Goal: Find specific page/section: Find specific page/section

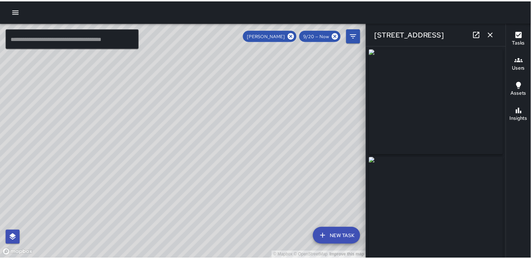
scroll to position [123, 0]
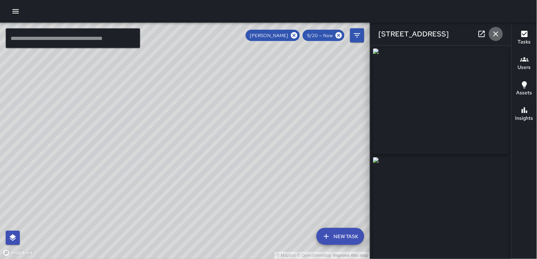
click at [493, 38] on icon "button" at bounding box center [496, 34] width 8 height 8
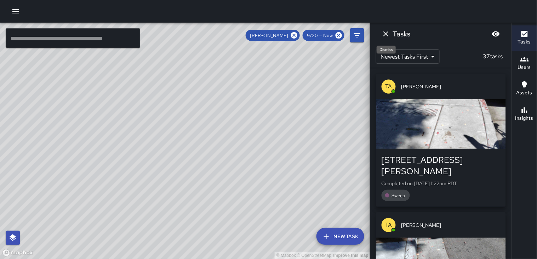
click at [388, 33] on icon "Dismiss" at bounding box center [385, 34] width 5 height 5
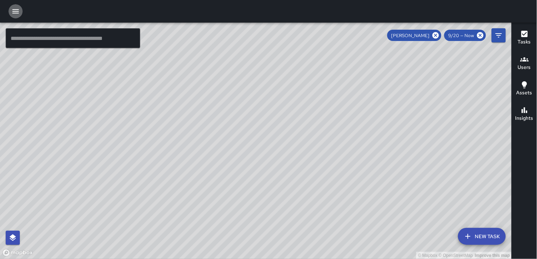
click at [15, 11] on icon "button" at bounding box center [15, 11] width 6 height 4
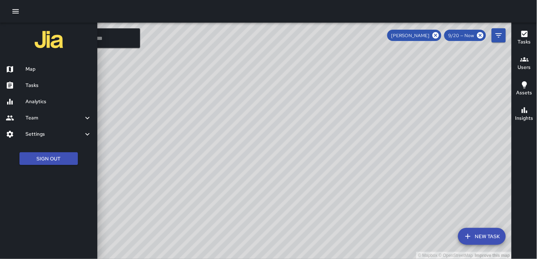
click at [438, 34] on div at bounding box center [268, 129] width 537 height 259
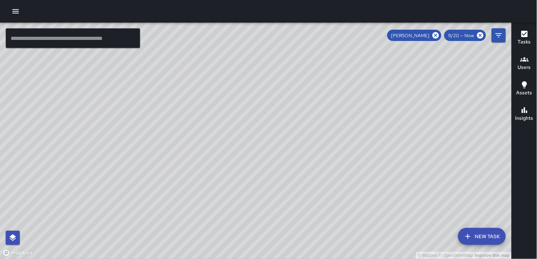
click at [438, 34] on icon at bounding box center [436, 36] width 8 height 8
click at [436, 36] on div "© Mapbox © OpenStreetMap Improve this map" at bounding box center [256, 141] width 512 height 237
click at [18, 9] on icon "button" at bounding box center [15, 11] width 8 height 8
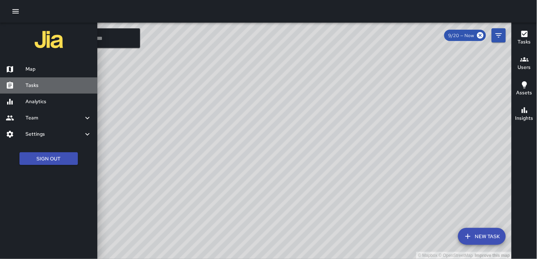
click at [54, 82] on h6 "Tasks" at bounding box center [58, 86] width 66 height 8
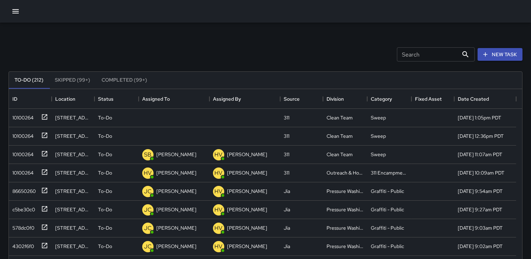
scroll to position [294, 508]
click at [18, 111] on div "10100264" at bounding box center [29, 117] width 39 height 12
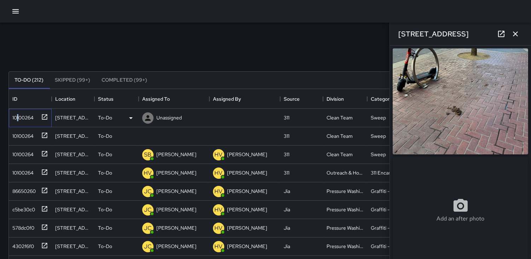
type input "**********"
click at [149, 116] on icon at bounding box center [148, 118] width 6 height 6
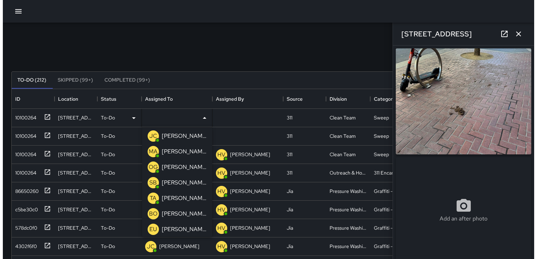
scroll to position [0, 0]
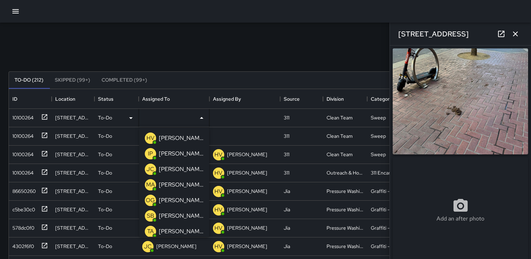
click at [148, 185] on p "MA" at bounding box center [150, 185] width 9 height 8
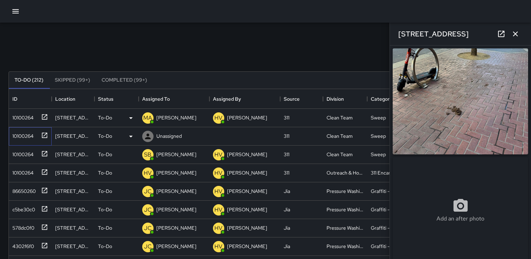
click at [21, 134] on div "10100264" at bounding box center [22, 135] width 24 height 10
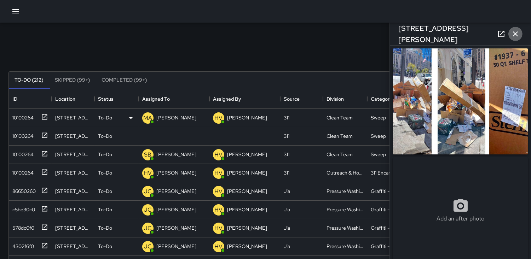
click at [519, 34] on icon "button" at bounding box center [516, 34] width 8 height 8
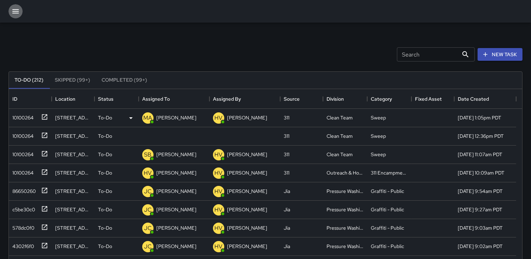
click at [18, 13] on icon "button" at bounding box center [15, 11] width 6 height 4
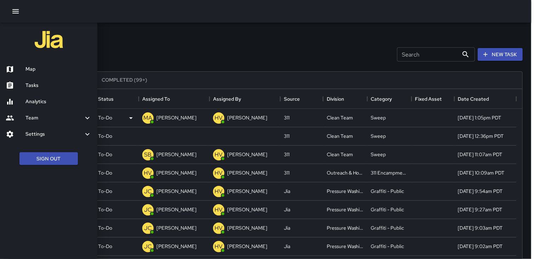
click at [41, 71] on h6 "Map" at bounding box center [58, 69] width 66 height 8
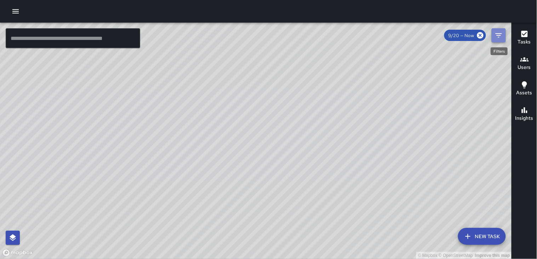
click at [498, 36] on icon "Filters" at bounding box center [499, 35] width 8 height 8
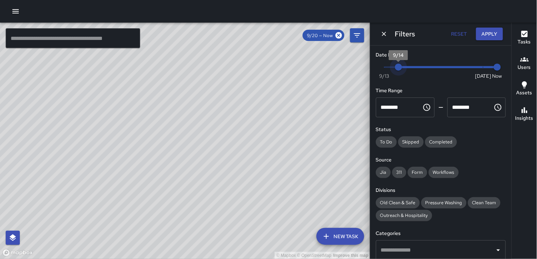
type input "*"
drag, startPoint x: 475, startPoint y: 68, endPoint x: 372, endPoint y: 58, distance: 103.5
click at [372, 58] on div "Date Range Now [DATE] [DATE] 1:26 pm Time Range ******** ​ ******** ​ Status To…" at bounding box center [440, 153] width 141 height 214
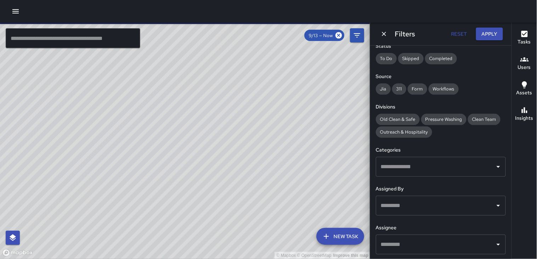
scroll to position [123, 0]
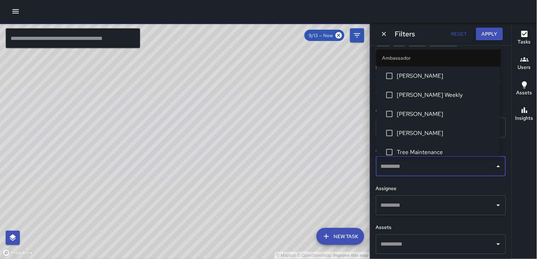
click at [464, 165] on input "text" at bounding box center [435, 166] width 113 height 13
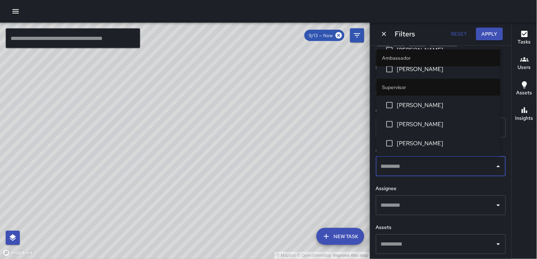
scroll to position [236, 0]
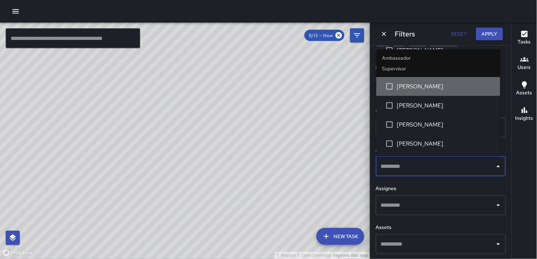
click at [451, 88] on span "[PERSON_NAME]" at bounding box center [446, 86] width 98 height 8
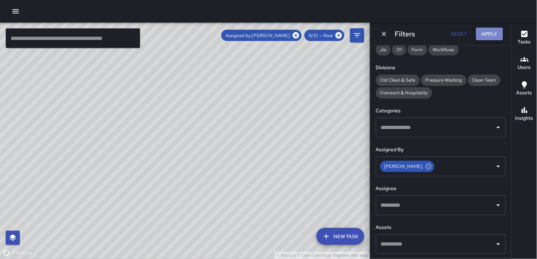
click at [490, 35] on button "Apply" at bounding box center [489, 34] width 27 height 13
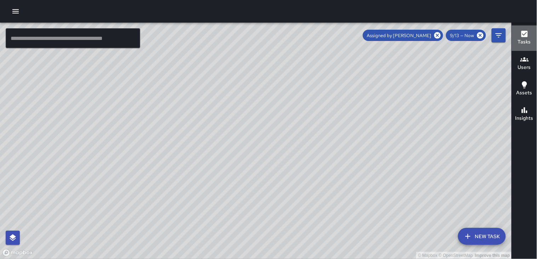
click at [525, 34] on icon "button" at bounding box center [524, 34] width 6 height 6
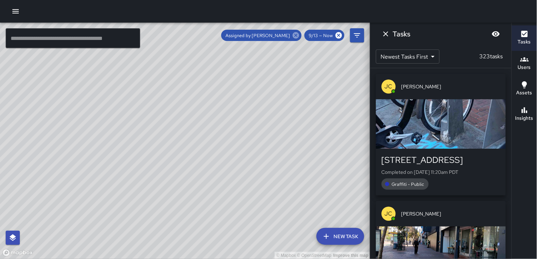
click at [298, 35] on icon at bounding box center [296, 35] width 6 height 6
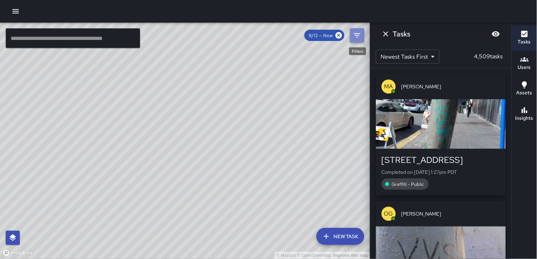
click at [358, 37] on icon "Filters" at bounding box center [357, 35] width 6 height 4
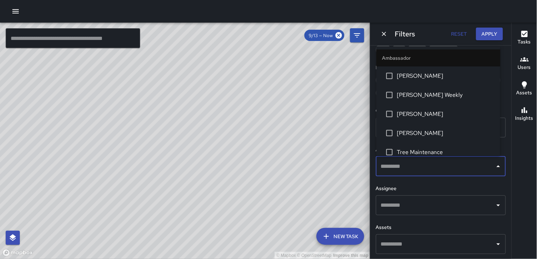
click at [456, 171] on input "text" at bounding box center [435, 166] width 113 height 13
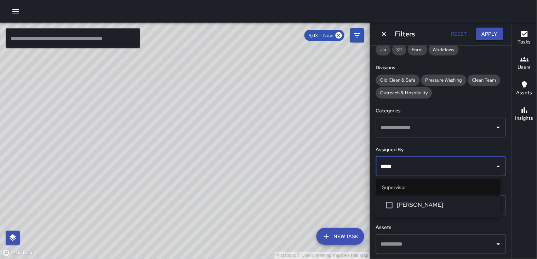
type input "******"
click at [428, 209] on span "[PERSON_NAME]" at bounding box center [446, 205] width 98 height 8
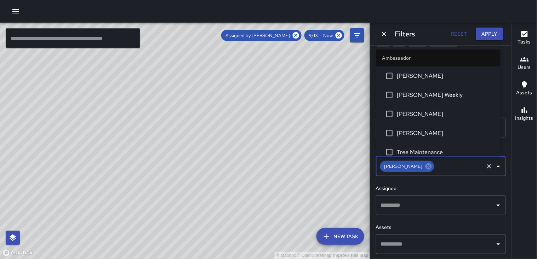
scroll to position [328, 0]
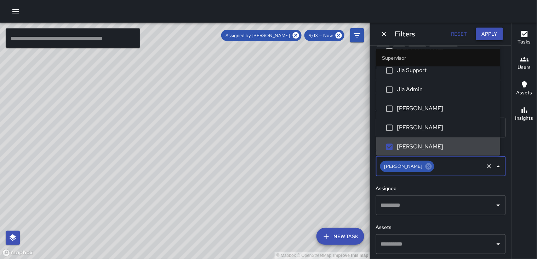
click at [497, 36] on button "Apply" at bounding box center [489, 34] width 27 height 13
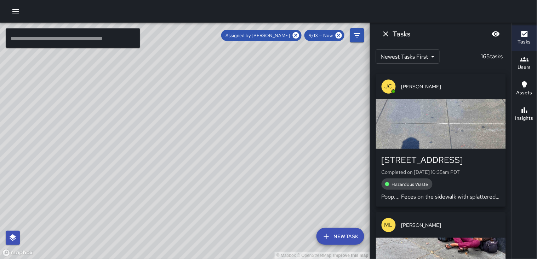
click at [527, 38] on icon "button" at bounding box center [524, 34] width 8 height 8
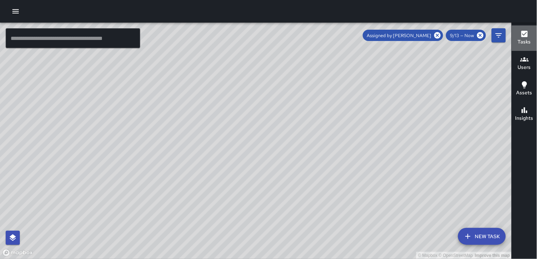
click at [528, 34] on icon "button" at bounding box center [524, 34] width 6 height 6
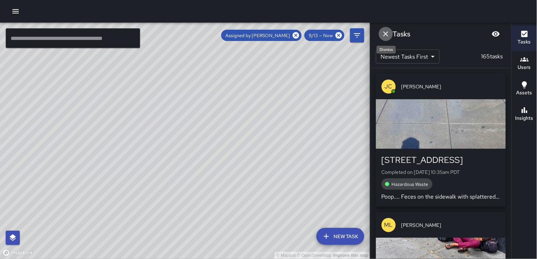
click at [385, 33] on icon "Dismiss" at bounding box center [385, 34] width 5 height 5
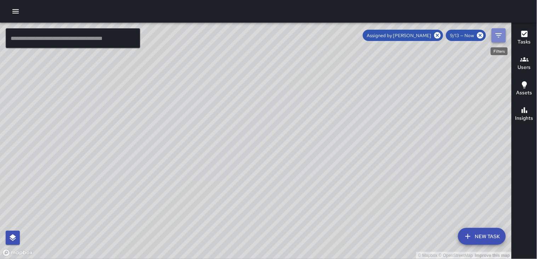
click at [502, 34] on icon "Filters" at bounding box center [499, 35] width 8 height 8
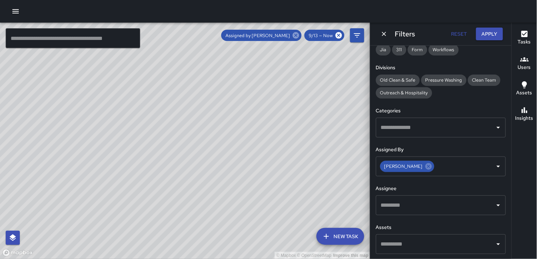
click at [296, 37] on icon at bounding box center [296, 35] width 6 height 6
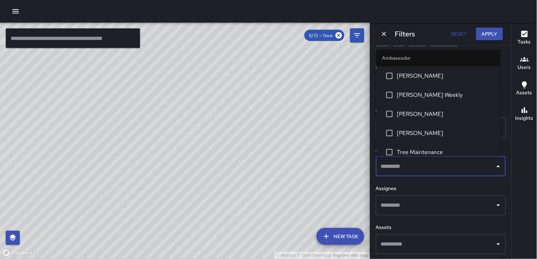
click at [434, 162] on input "text" at bounding box center [435, 166] width 113 height 13
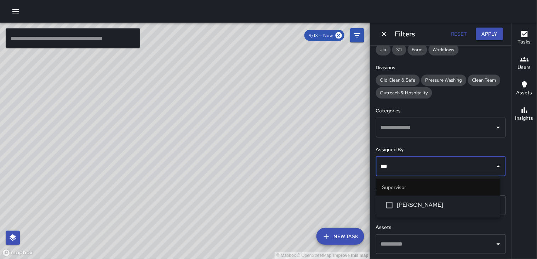
type input "****"
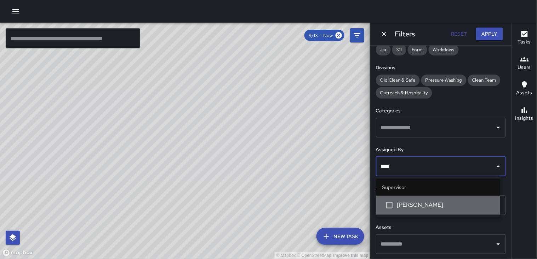
click at [438, 206] on span "[PERSON_NAME]" at bounding box center [446, 205] width 98 height 8
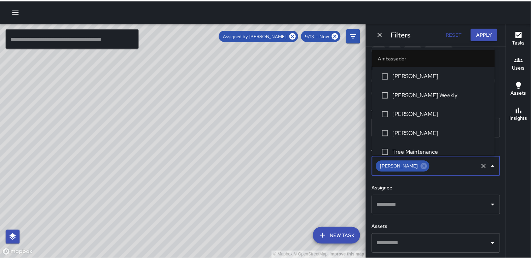
scroll to position [348, 0]
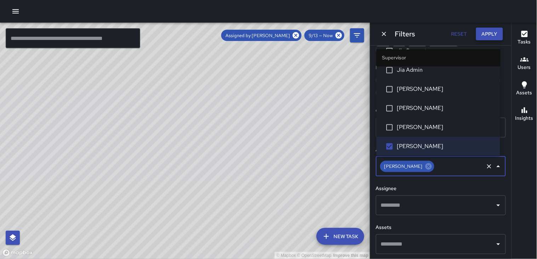
click at [486, 36] on button "Apply" at bounding box center [489, 34] width 27 height 13
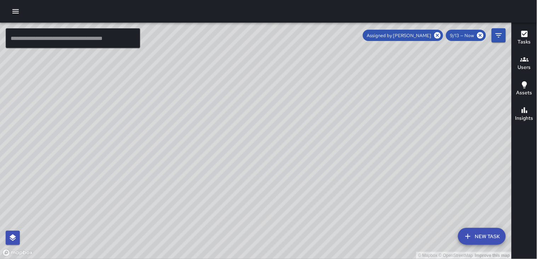
click at [524, 33] on icon "button" at bounding box center [524, 34] width 6 height 6
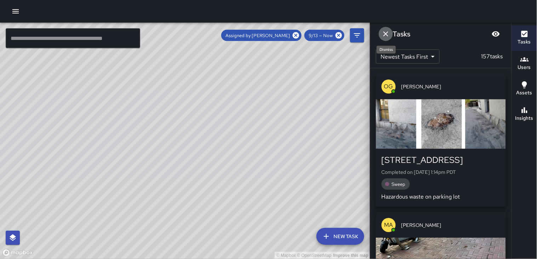
click at [384, 33] on icon "Dismiss" at bounding box center [386, 34] width 8 height 8
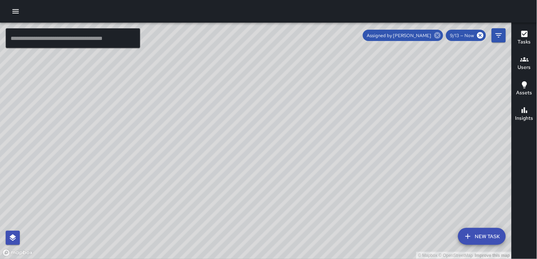
click at [440, 34] on icon at bounding box center [437, 35] width 6 height 6
click at [501, 39] on icon "Filters" at bounding box center [499, 35] width 8 height 8
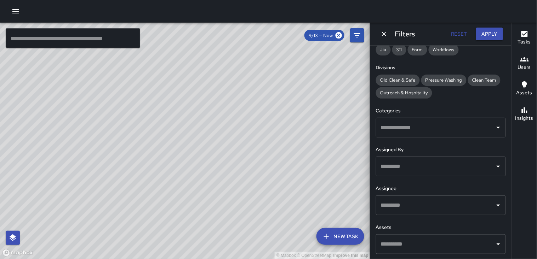
click at [407, 203] on input "text" at bounding box center [435, 205] width 113 height 13
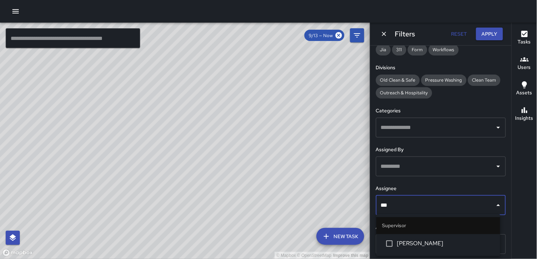
type input "****"
click at [398, 245] on span "[PERSON_NAME]" at bounding box center [446, 244] width 98 height 8
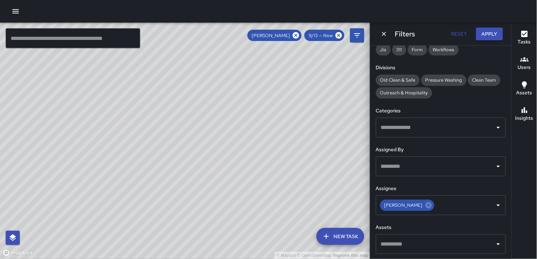
drag, startPoint x: 246, startPoint y: 190, endPoint x: 270, endPoint y: 161, distance: 37.7
click at [270, 161] on div "© Mapbox © OpenStreetMap Improve this map" at bounding box center [185, 141] width 370 height 237
click at [529, 59] on icon "button" at bounding box center [524, 59] width 8 height 8
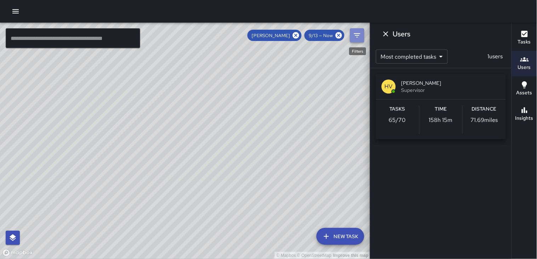
click at [358, 37] on icon "Filters" at bounding box center [357, 35] width 6 height 4
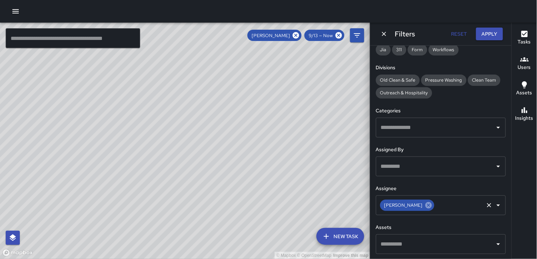
click at [425, 205] on icon at bounding box center [428, 205] width 6 height 6
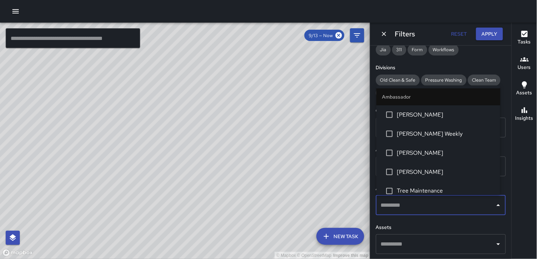
click at [424, 205] on input "text" at bounding box center [435, 205] width 113 height 13
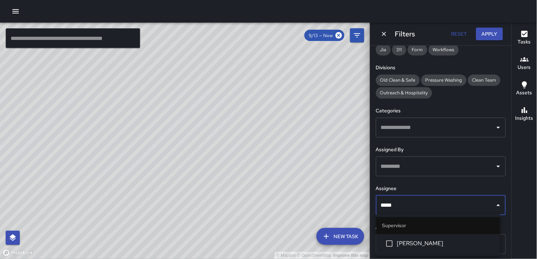
type input "******"
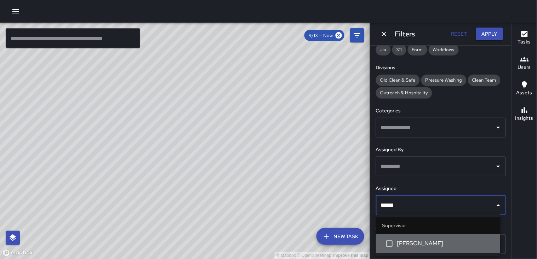
click at [425, 245] on span "[PERSON_NAME]" at bounding box center [446, 244] width 98 height 8
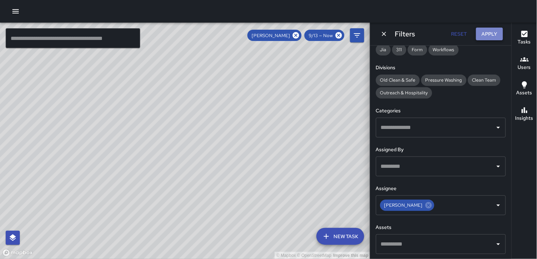
click at [490, 35] on button "Apply" at bounding box center [489, 34] width 27 height 13
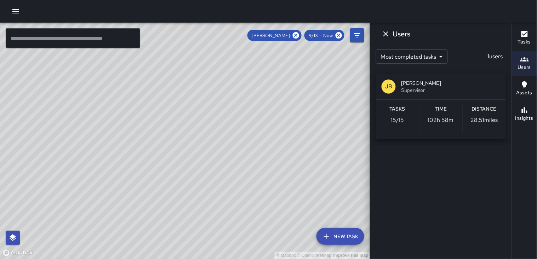
click at [275, 161] on div "© Mapbox © OpenStreetMap Improve this map" at bounding box center [185, 141] width 370 height 237
click at [296, 35] on icon at bounding box center [296, 35] width 6 height 6
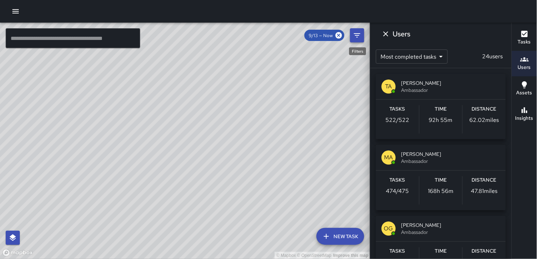
click at [357, 38] on icon "Filters" at bounding box center [357, 35] width 8 height 8
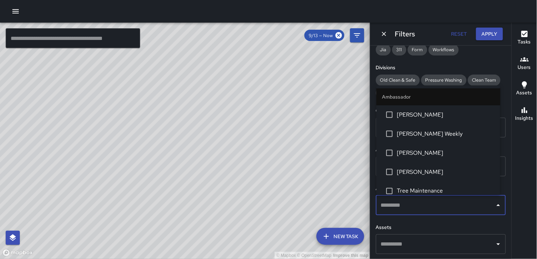
click at [398, 203] on input "text" at bounding box center [435, 205] width 113 height 13
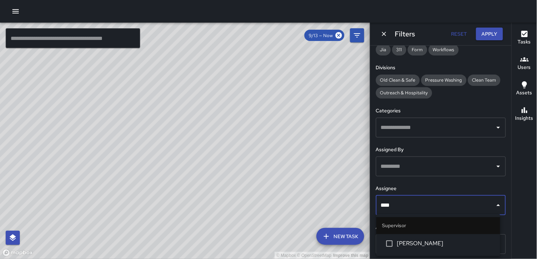
type input "*****"
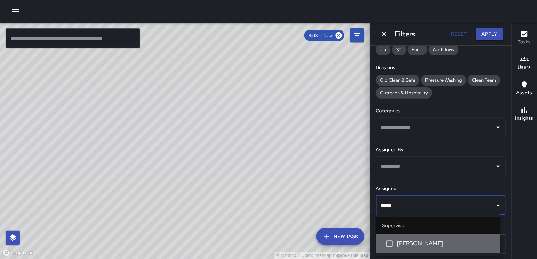
click at [442, 248] on span "[PERSON_NAME]" at bounding box center [446, 244] width 98 height 8
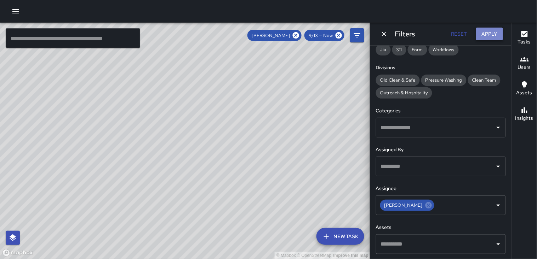
click at [493, 36] on button "Apply" at bounding box center [489, 34] width 27 height 13
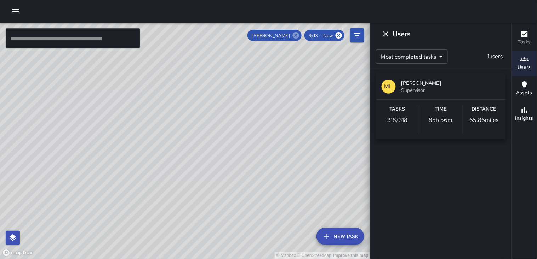
click at [298, 34] on icon at bounding box center [296, 36] width 8 height 8
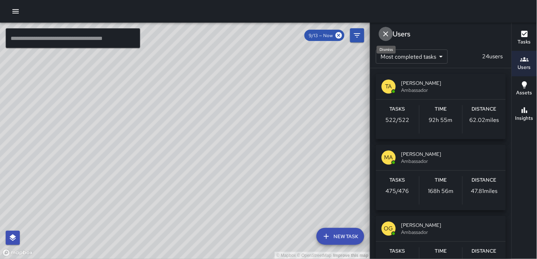
click at [386, 34] on icon "Dismiss" at bounding box center [386, 34] width 8 height 8
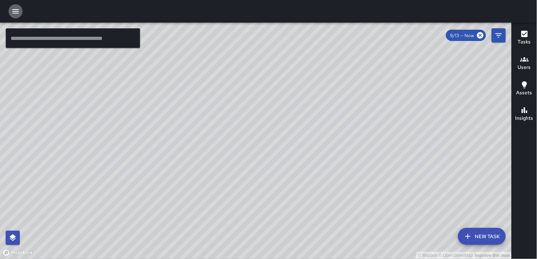
click at [15, 11] on icon "button" at bounding box center [15, 11] width 8 height 8
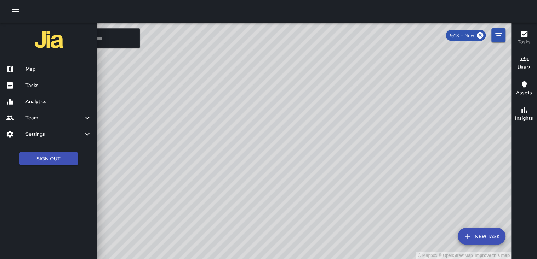
click at [45, 88] on h6 "Tasks" at bounding box center [58, 86] width 66 height 8
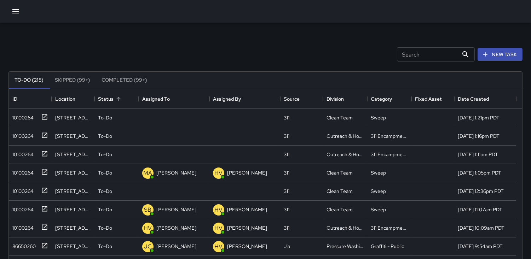
scroll to position [294, 508]
click at [20, 116] on div "10100264" at bounding box center [22, 117] width 24 height 10
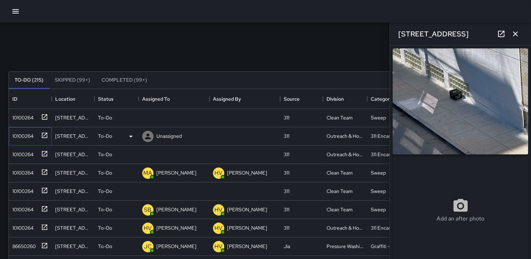
click at [19, 136] on div "10100264" at bounding box center [22, 135] width 24 height 10
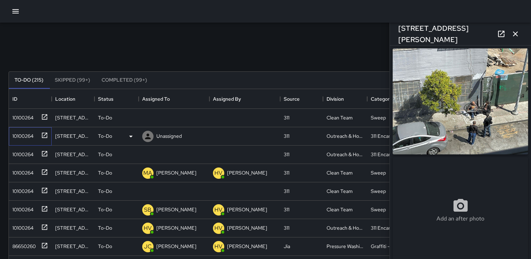
type input "**********"
click at [22, 153] on div "10100264" at bounding box center [22, 153] width 24 height 10
type input "**********"
click at [19, 174] on div "10100264" at bounding box center [22, 172] width 24 height 10
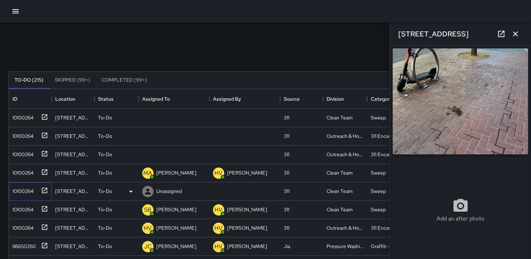
click at [22, 185] on div "10100264" at bounding box center [22, 190] width 24 height 10
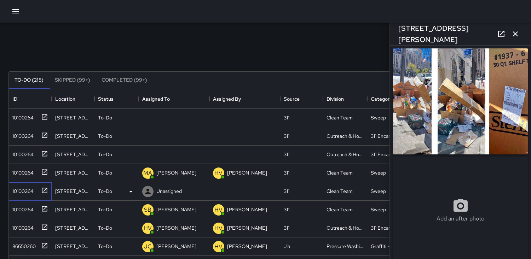
type input "**********"
click at [26, 135] on div "10100264" at bounding box center [22, 135] width 24 height 10
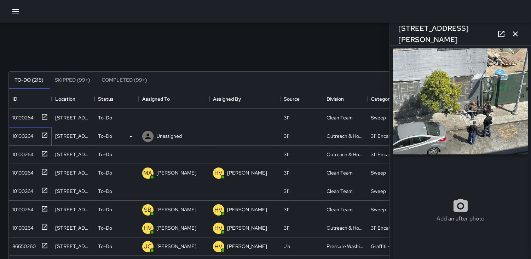
type input "**********"
click at [22, 154] on div "10100264" at bounding box center [22, 153] width 24 height 10
type input "**********"
click at [31, 175] on div "10100264" at bounding box center [22, 172] width 24 height 10
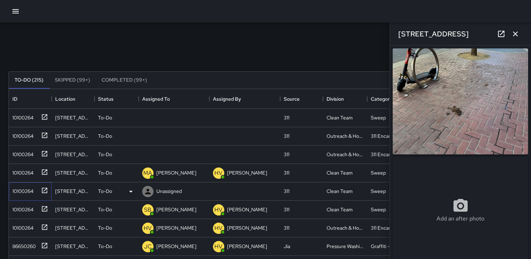
click at [18, 192] on div "10100264" at bounding box center [22, 190] width 24 height 10
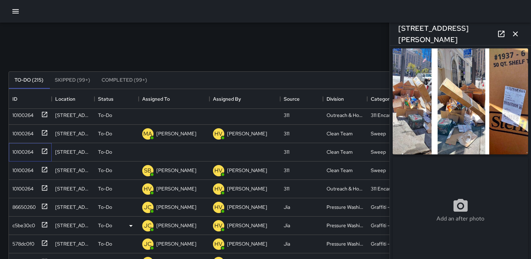
scroll to position [0, 0]
